Goal: Task Accomplishment & Management: Manage account settings

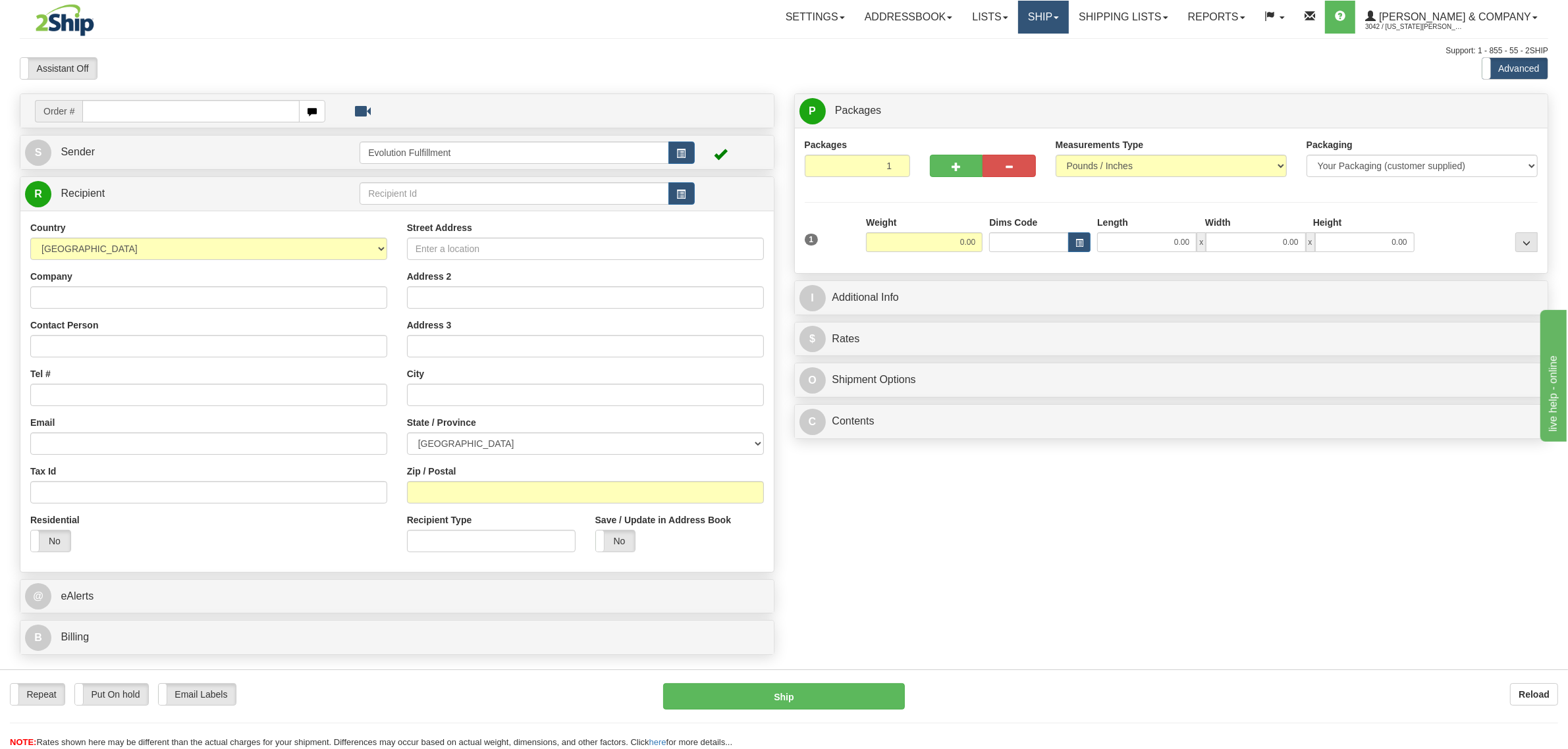
click at [1069, 22] on link "Ship" at bounding box center [1043, 17] width 51 height 33
click at [1068, 56] on link "OnHold / Order Queue" at bounding box center [1008, 64] width 119 height 17
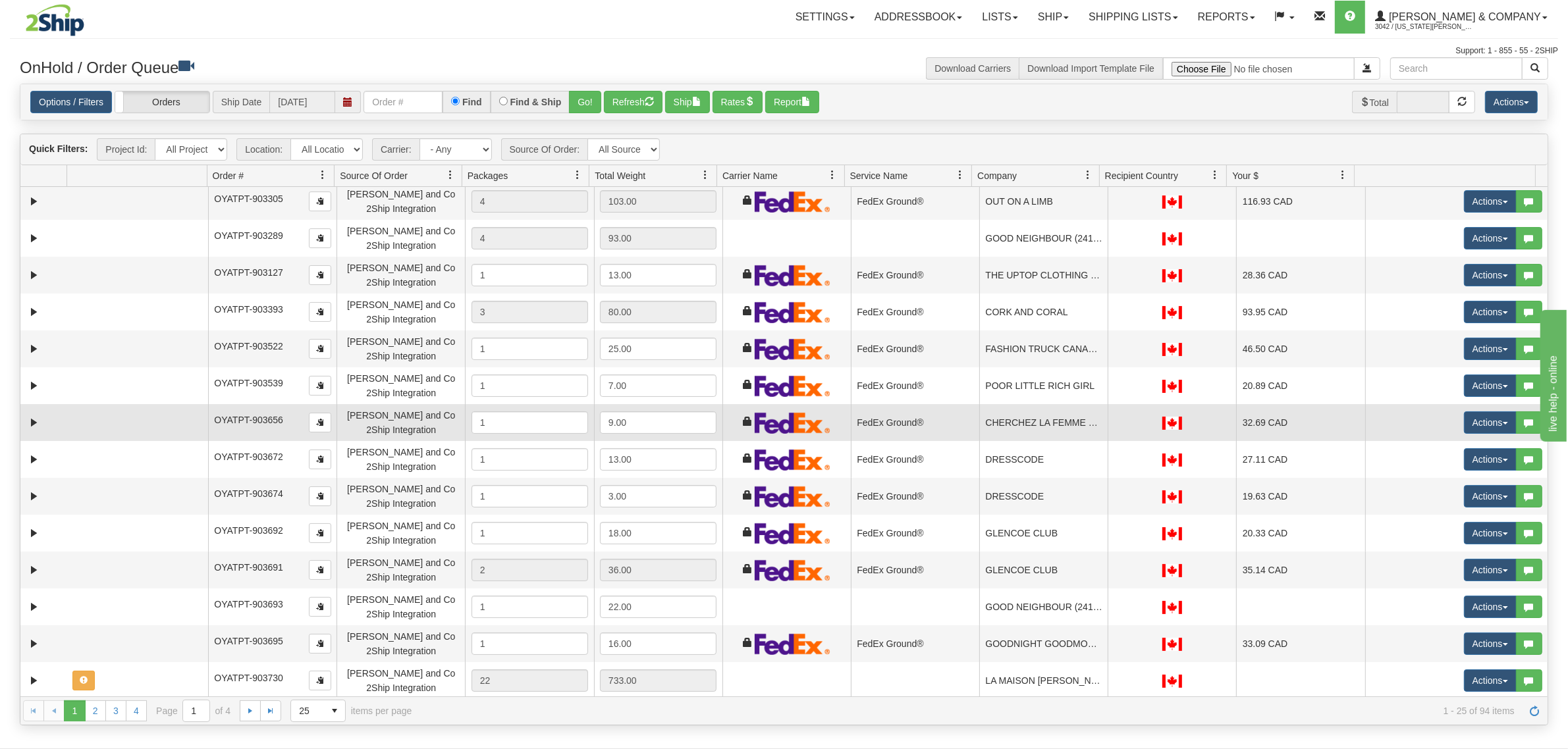
scroll to position [413, 0]
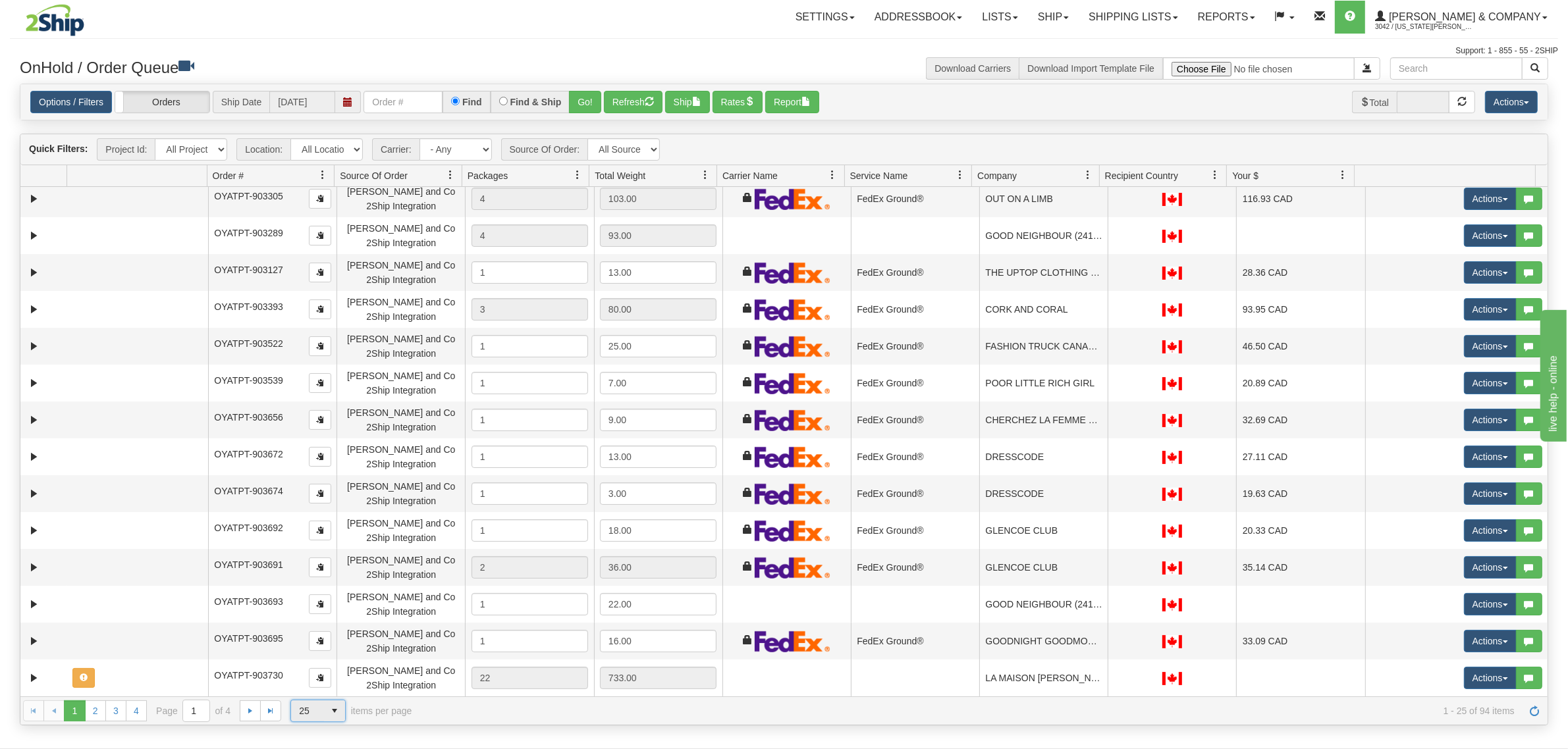
click at [330, 705] on span "select" at bounding box center [334, 710] width 21 height 21
click at [324, 695] on li "100" at bounding box center [318, 690] width 54 height 18
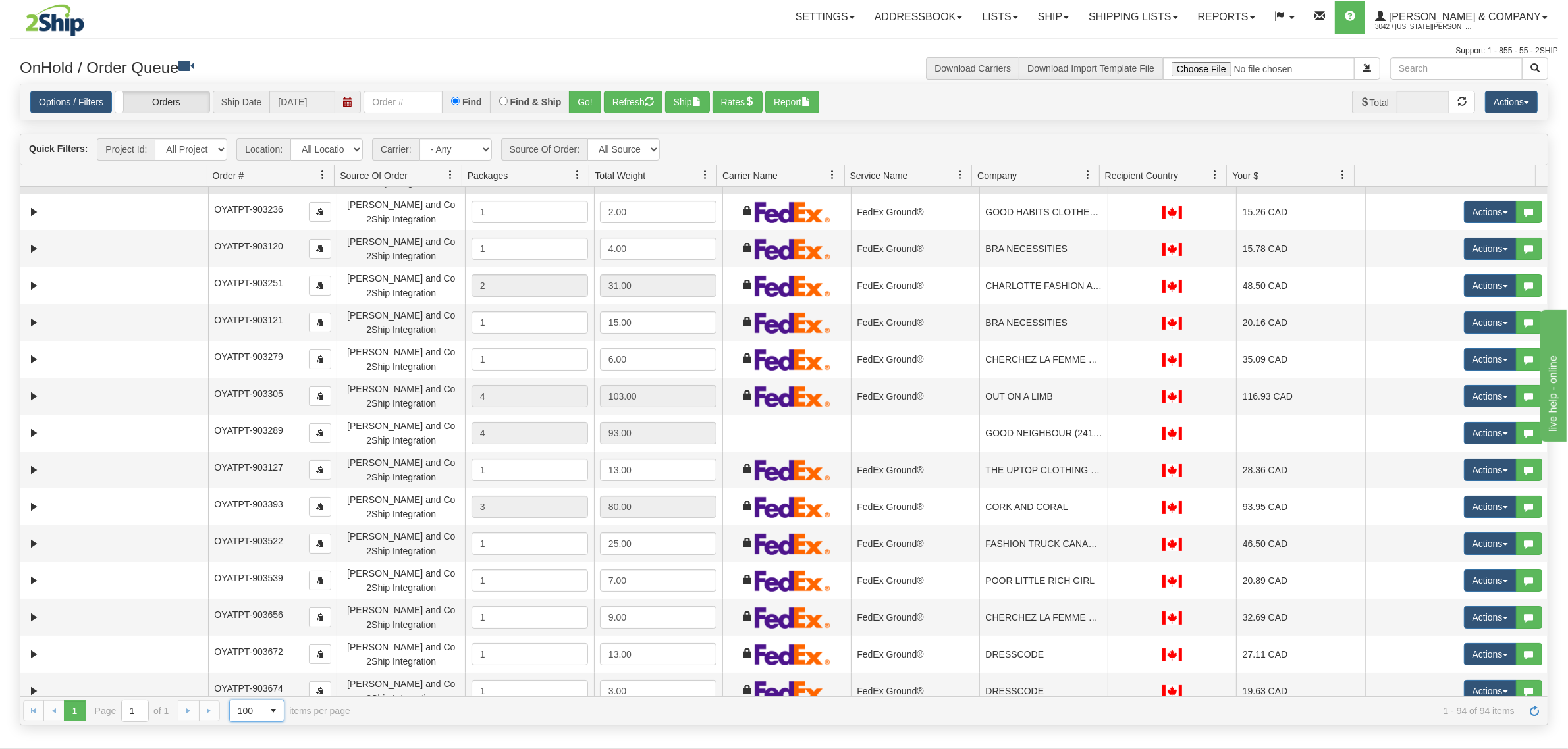
scroll to position [0, 0]
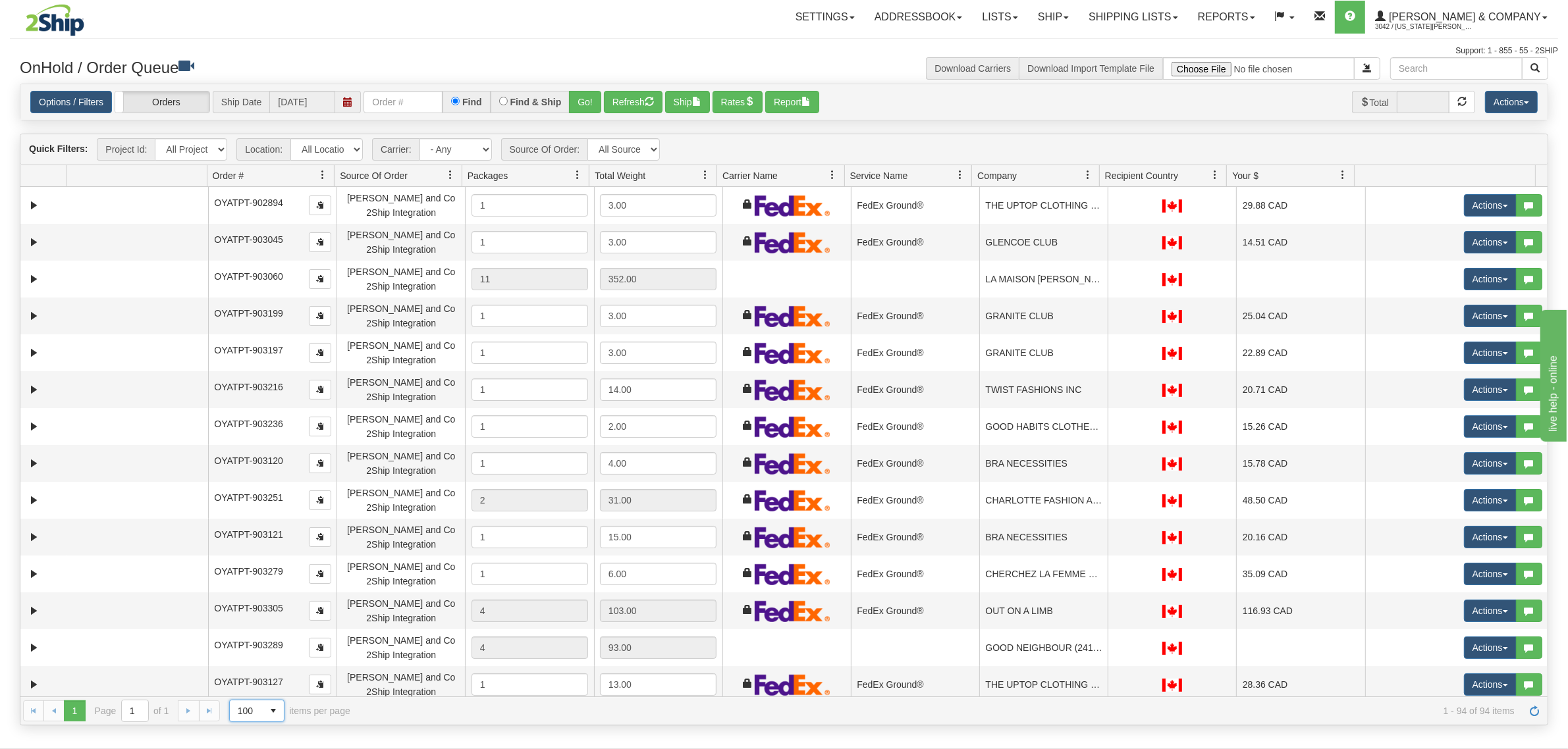
click at [1078, 173] on link at bounding box center [1088, 175] width 22 height 22
click at [1097, 204] on span at bounding box center [1093, 204] width 10 height 10
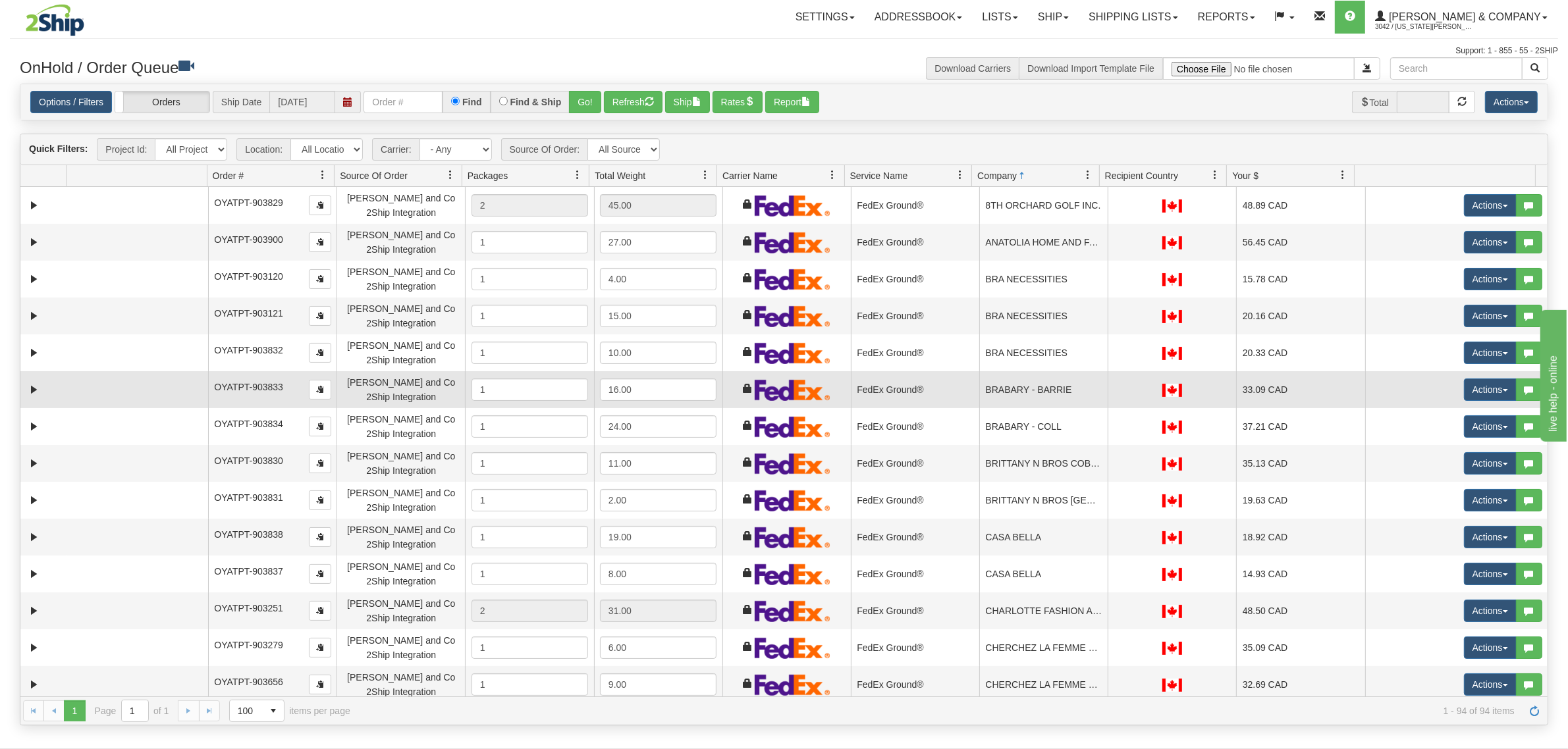
click at [1026, 397] on td "BRABARY - BARRIE" at bounding box center [1043, 390] width 128 height 37
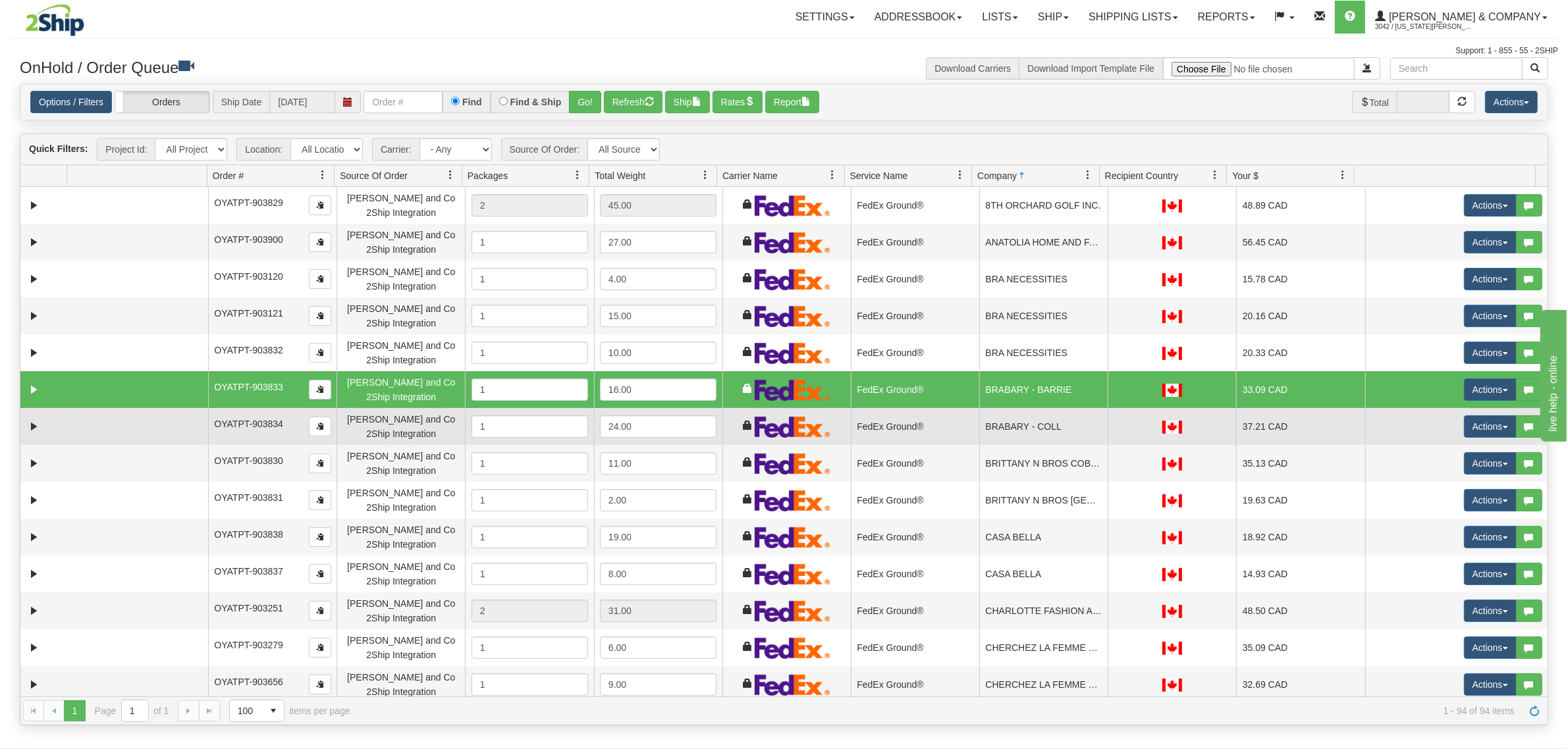
click at [1032, 424] on td "BRABARY - COLL" at bounding box center [1043, 426] width 128 height 37
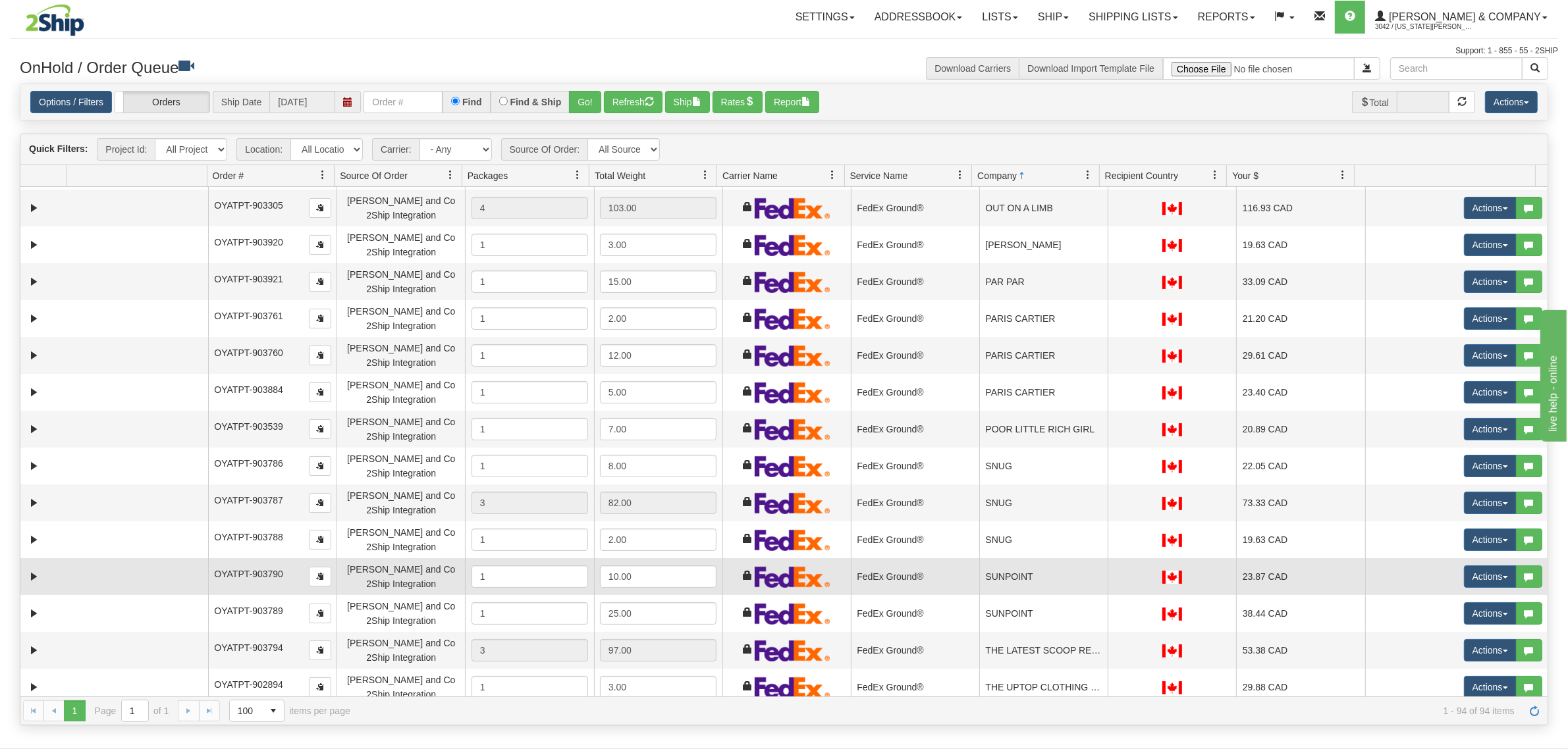
scroll to position [2140, 0]
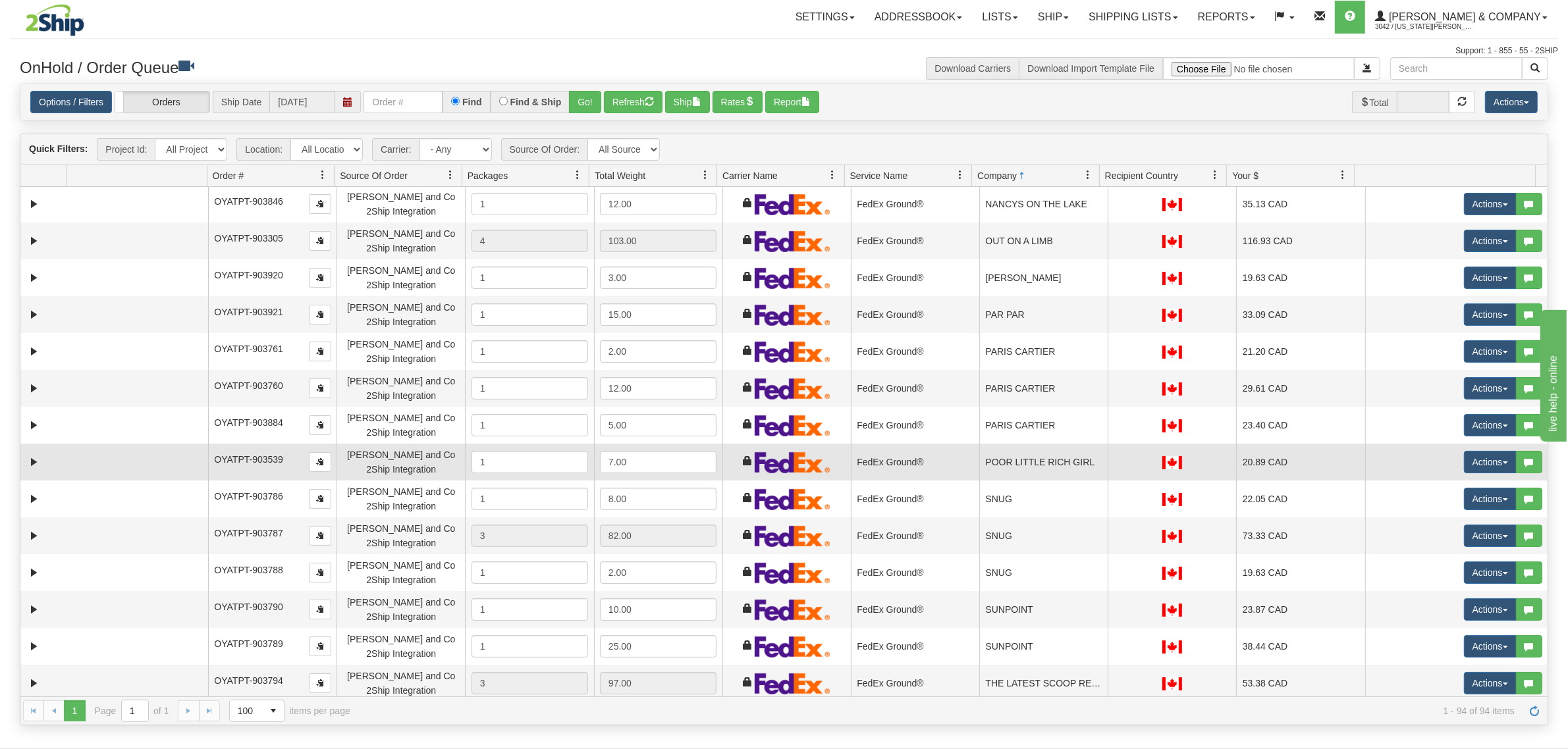
click at [1039, 466] on td "POOR LITTLE RICH GIRL" at bounding box center [1043, 462] width 128 height 37
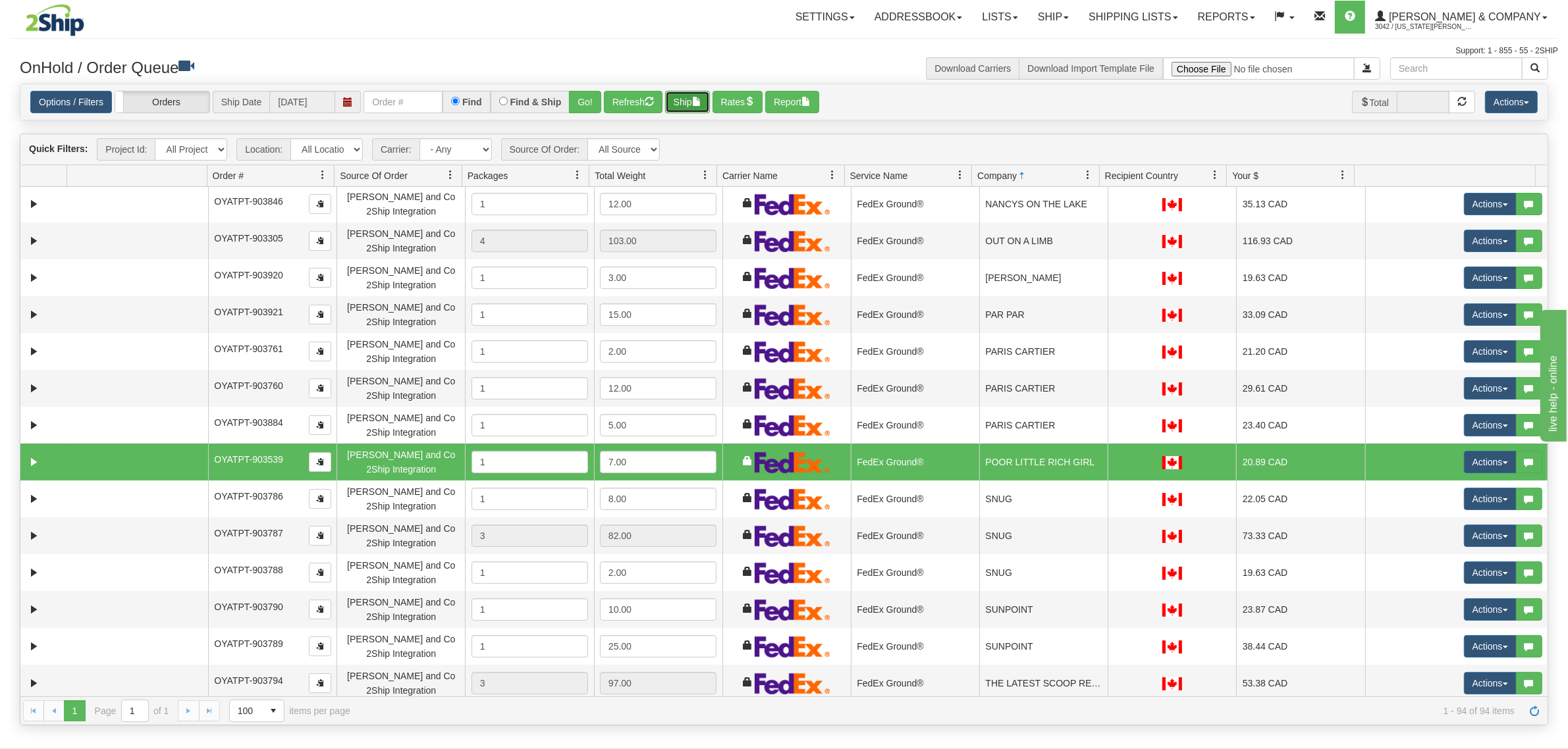
click at [695, 104] on button "Ship" at bounding box center [687, 102] width 45 height 22
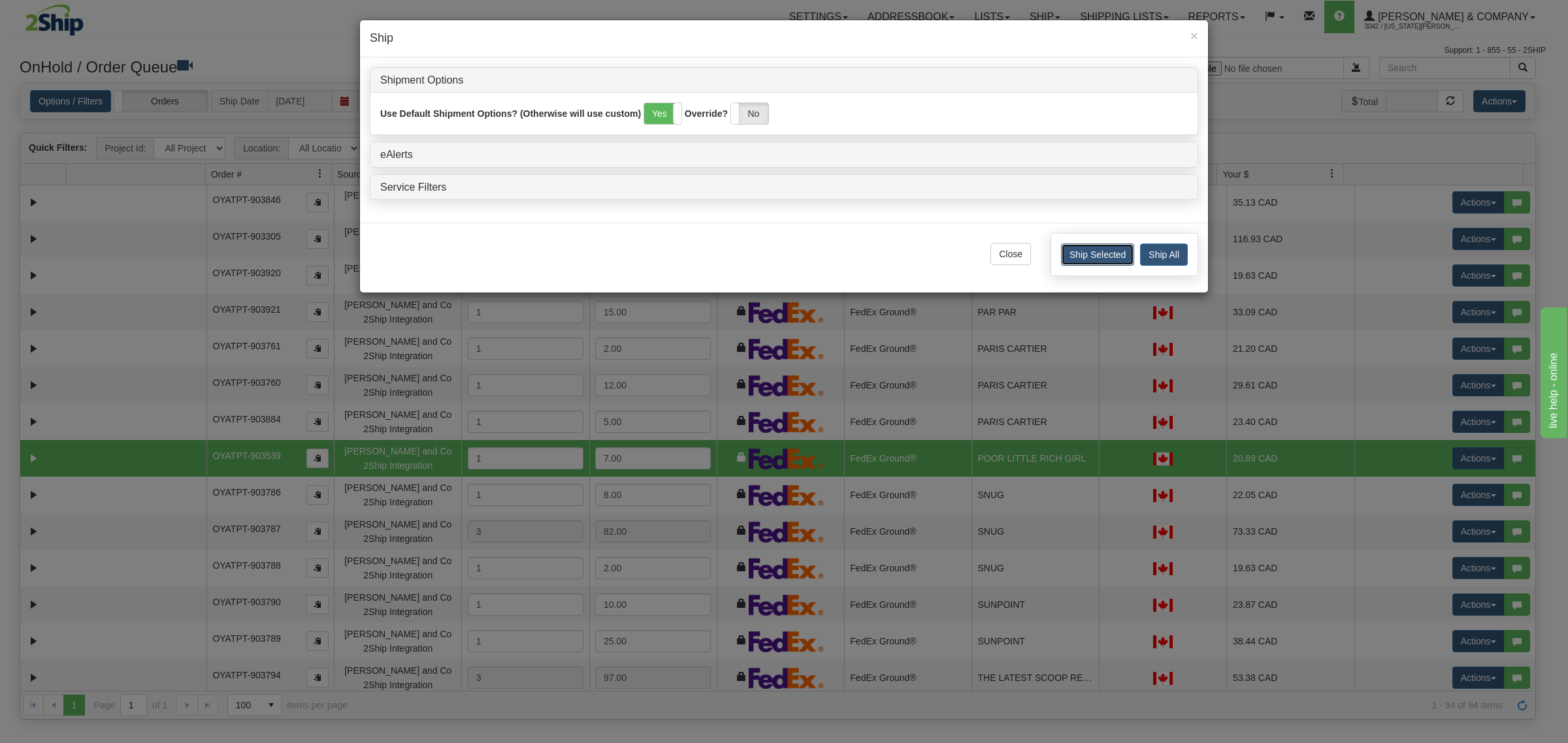
click at [1105, 248] on button "Ship Selected" at bounding box center [1098, 255] width 73 height 22
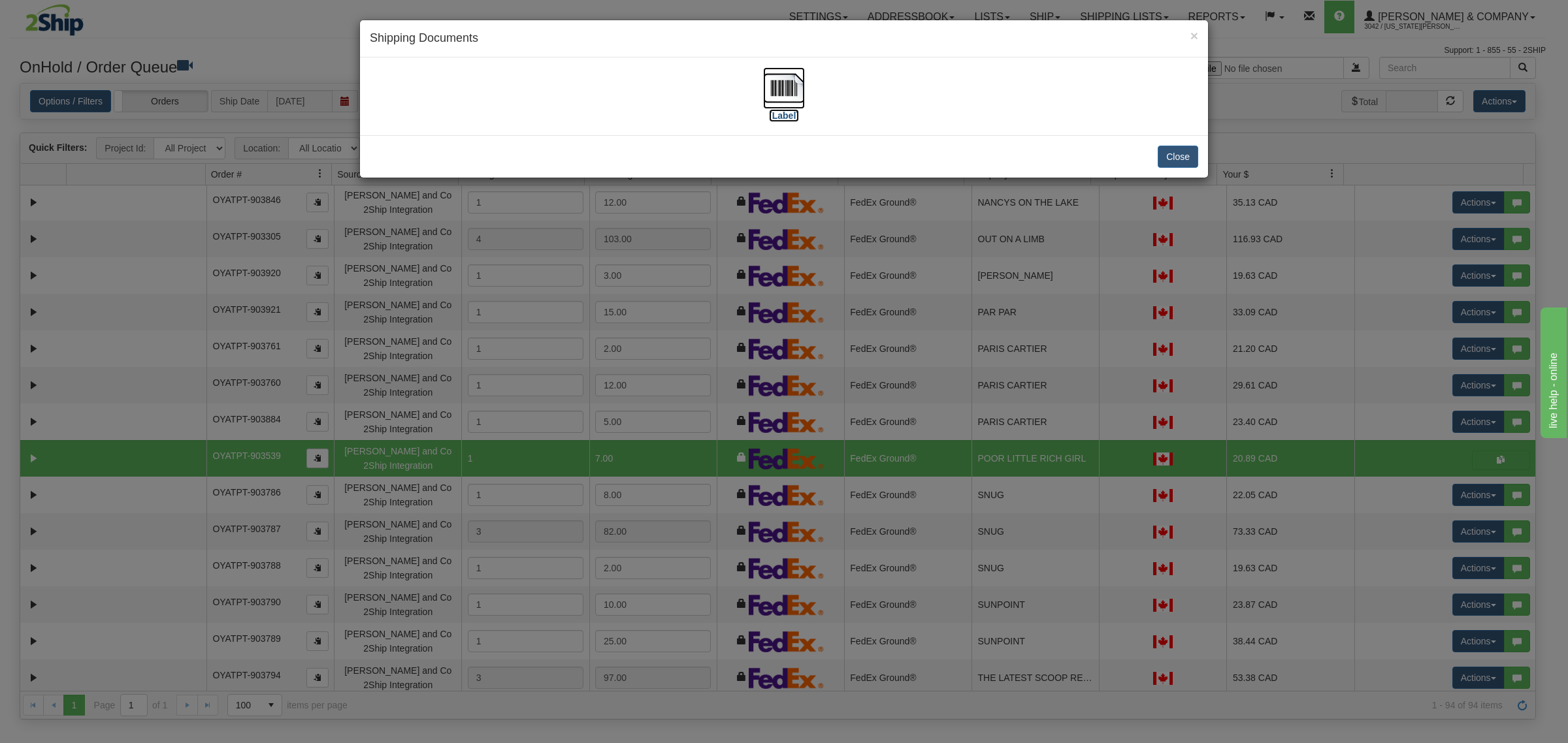
click at [776, 79] on img at bounding box center [784, 88] width 42 height 42
click at [1160, 162] on button "Close" at bounding box center [1178, 157] width 41 height 22
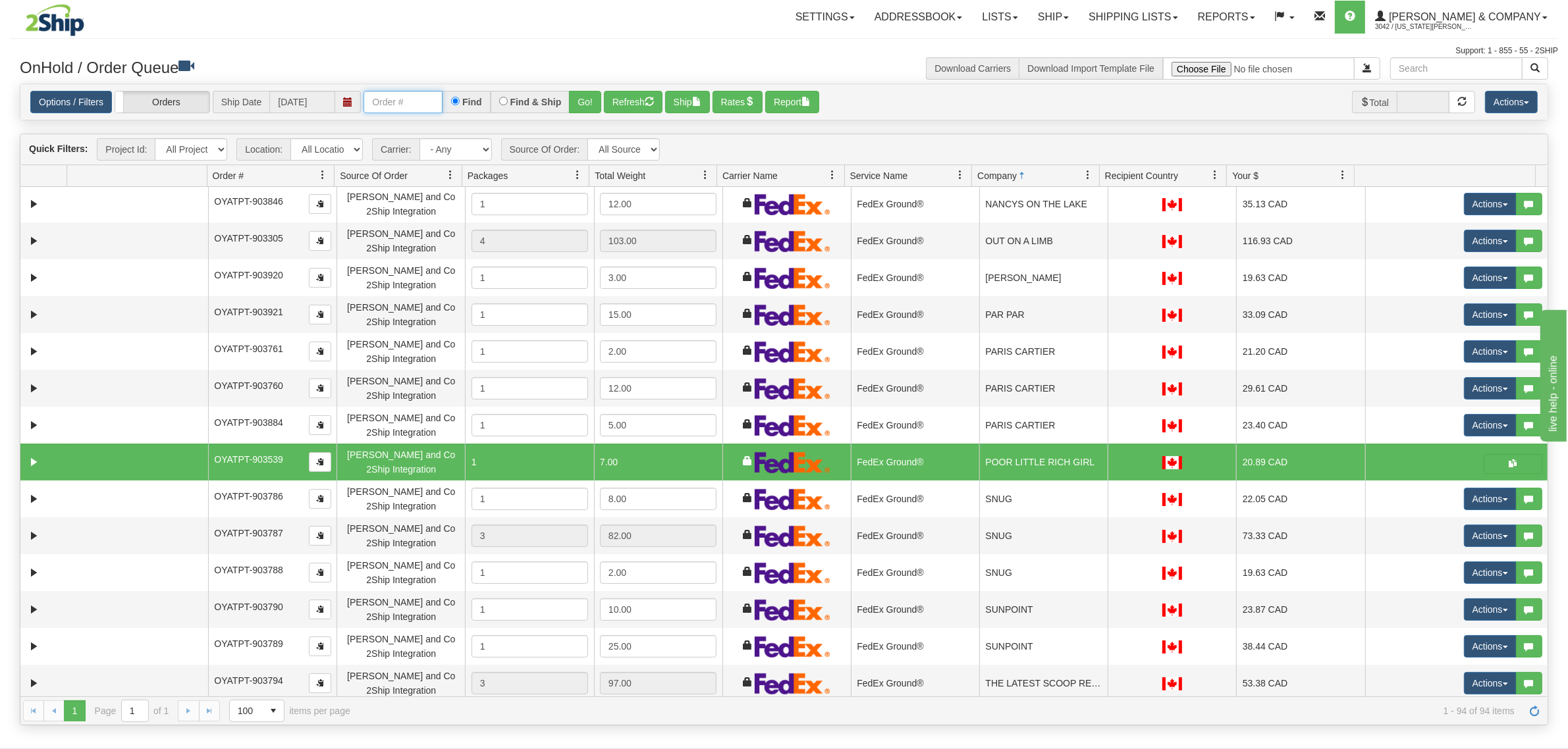
click at [391, 101] on input "text" at bounding box center [402, 102] width 79 height 22
click at [1453, 13] on span "[PERSON_NAME] & Company" at bounding box center [1463, 17] width 156 height 11
click at [1467, 73] on link "LOG OUT" at bounding box center [1489, 80] width 133 height 17
